Goal: Navigation & Orientation: Find specific page/section

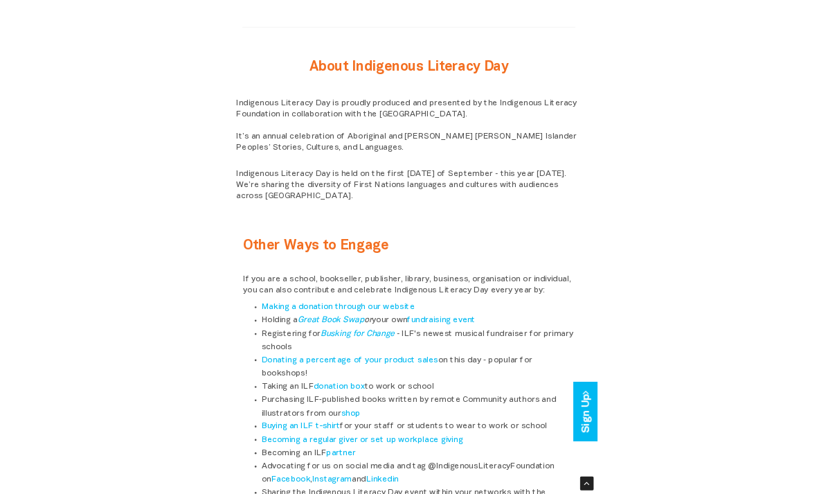
scroll to position [1490, 0]
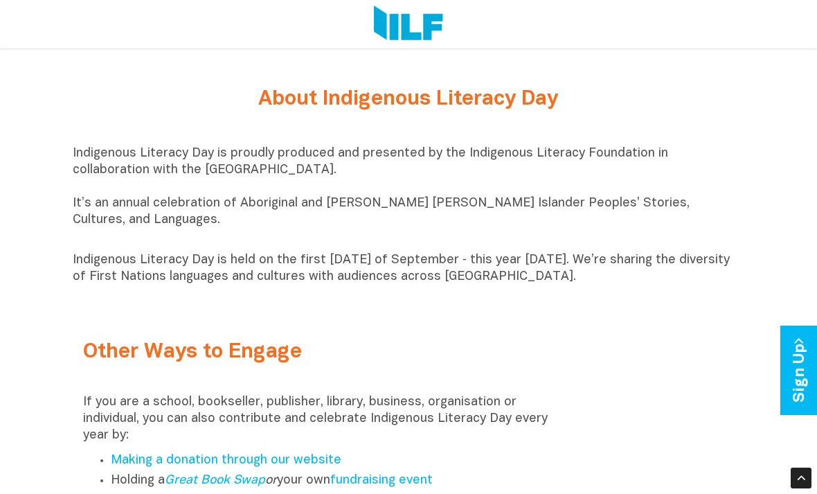
scroll to position [1479, 0]
